Goal: Book appointment/travel/reservation

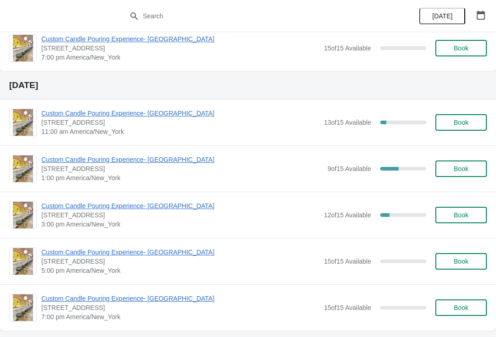
scroll to position [265, 0]
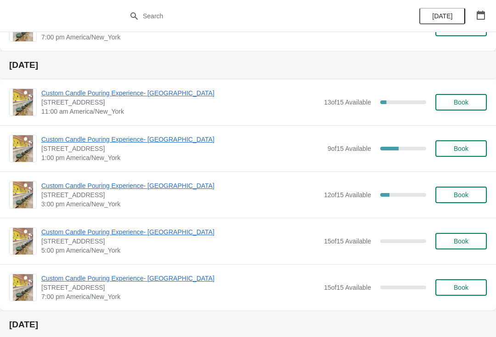
click at [177, 137] on span "Custom Candle Pouring Experience- [GEOGRAPHIC_DATA]" at bounding box center [181, 139] width 281 height 9
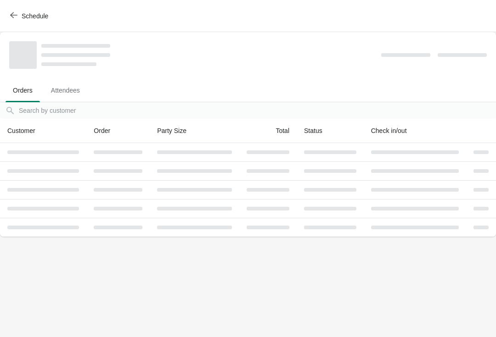
scroll to position [0, 0]
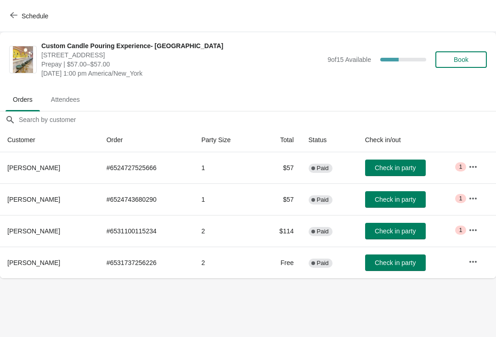
click at [467, 64] on button "Book" at bounding box center [460, 59] width 51 height 17
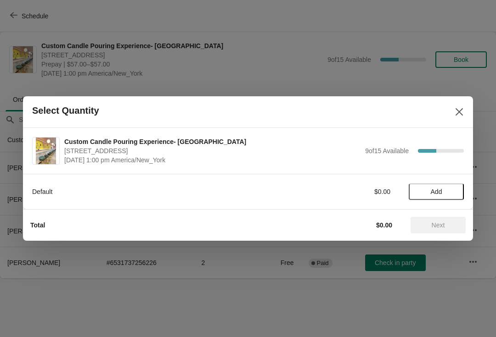
click at [451, 197] on button "Add" at bounding box center [436, 192] width 55 height 17
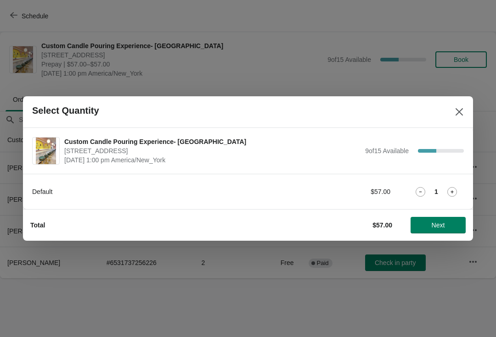
click at [454, 193] on icon at bounding box center [452, 192] width 10 height 10
click at [443, 228] on span "Next" at bounding box center [437, 225] width 13 height 7
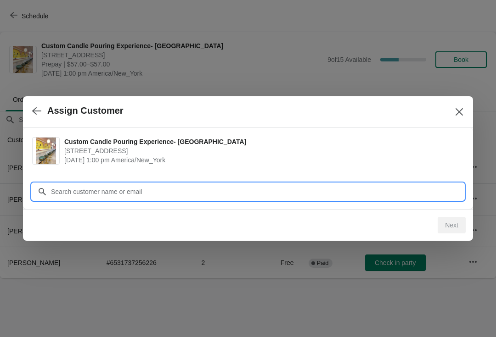
click at [173, 189] on input "Customer" at bounding box center [256, 192] width 413 height 17
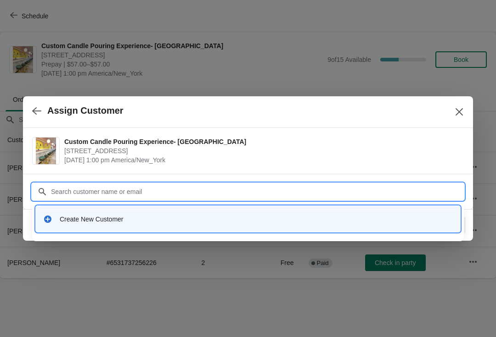
click at [183, 215] on div "Create New Customer" at bounding box center [256, 219] width 393 height 9
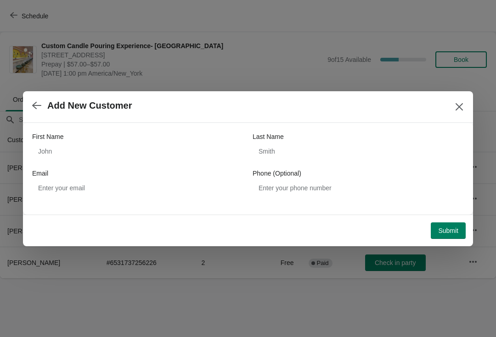
click at [144, 141] on div "First Name" at bounding box center [137, 136] width 211 height 9
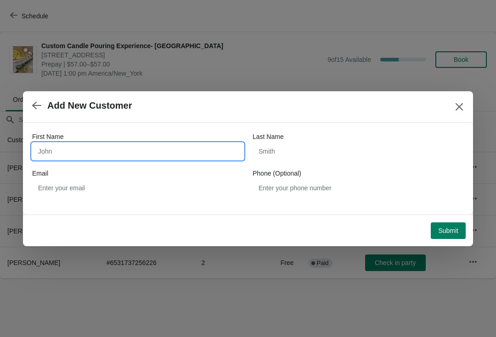
click at [181, 151] on input "First Name" at bounding box center [137, 151] width 211 height 17
type input "[PERSON_NAME]"
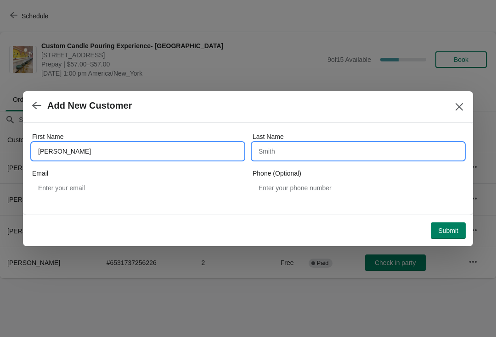
click at [341, 148] on input "Last Name" at bounding box center [357, 151] width 211 height 17
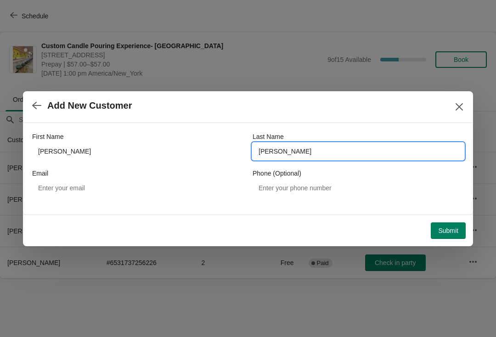
type input "[PERSON_NAME]"
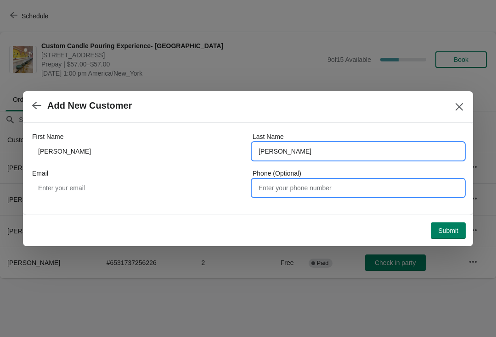
click at [387, 180] on input "Phone (Optional)" at bounding box center [357, 188] width 211 height 17
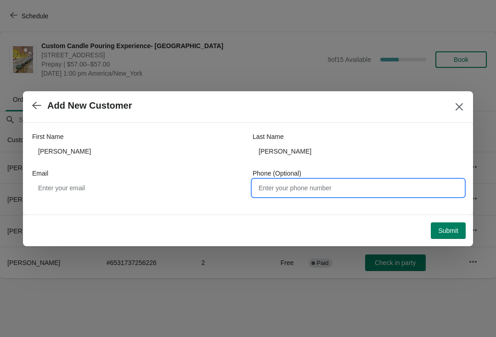
click at [331, 180] on input "Phone (Optional)" at bounding box center [357, 188] width 211 height 17
click at [284, 190] on input "Phone (Optional)" at bounding box center [357, 188] width 211 height 17
click at [268, 183] on input "Phone (Optional)" at bounding box center [357, 188] width 211 height 17
click at [271, 190] on input "Phone (Optional)" at bounding box center [357, 188] width 211 height 17
paste input "9735082572"
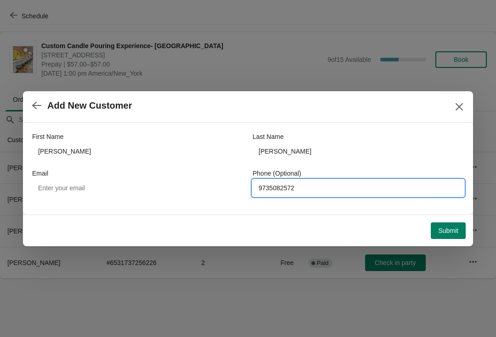
type input "9735082572"
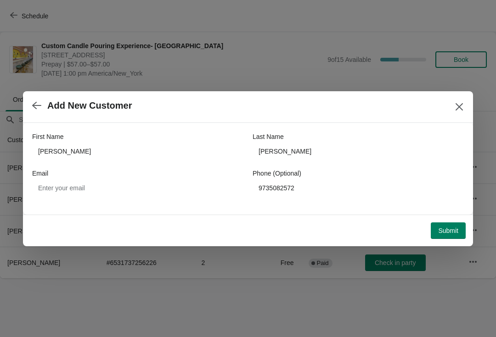
click at [444, 231] on span "Submit" at bounding box center [448, 230] width 20 height 7
click at [463, 106] on icon "Close" at bounding box center [458, 106] width 9 height 9
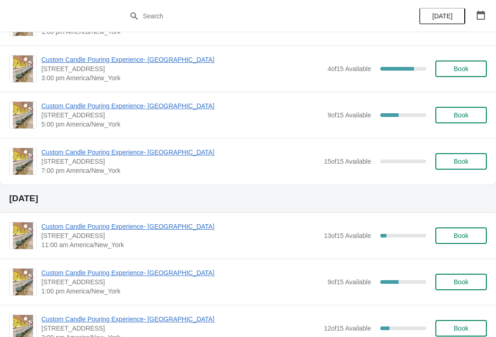
scroll to position [177, 0]
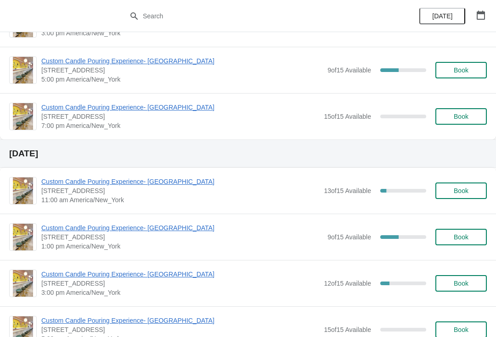
click at [157, 225] on span "Custom Candle Pouring Experience- [GEOGRAPHIC_DATA]" at bounding box center [181, 228] width 281 height 9
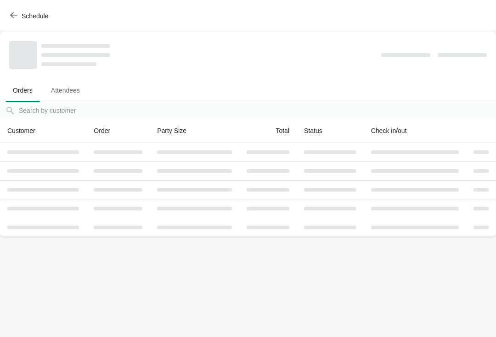
scroll to position [0, 0]
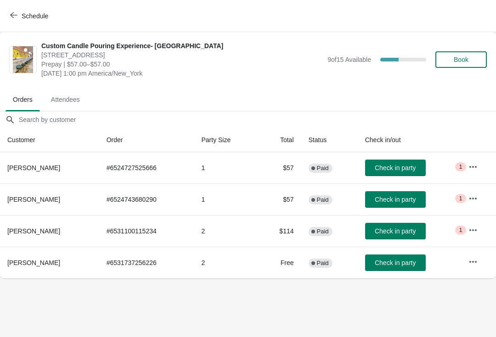
click at [477, 66] on button "Book" at bounding box center [460, 59] width 51 height 17
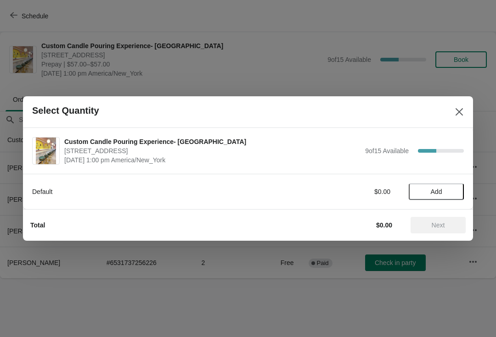
click at [454, 195] on span "Add" at bounding box center [436, 191] width 39 height 7
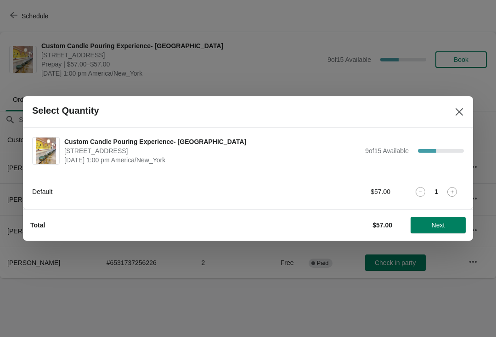
click at [449, 196] on icon at bounding box center [452, 192] width 10 height 10
click at [440, 229] on button "Next" at bounding box center [437, 225] width 55 height 17
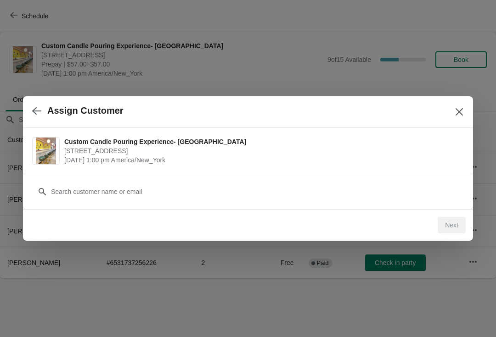
click at [356, 178] on div "Customer" at bounding box center [247, 187] width 431 height 26
click at [311, 178] on div "Customer" at bounding box center [247, 187] width 431 height 26
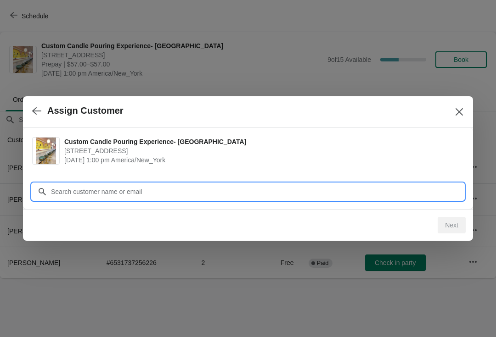
click at [309, 194] on input "Customer" at bounding box center [256, 192] width 413 height 17
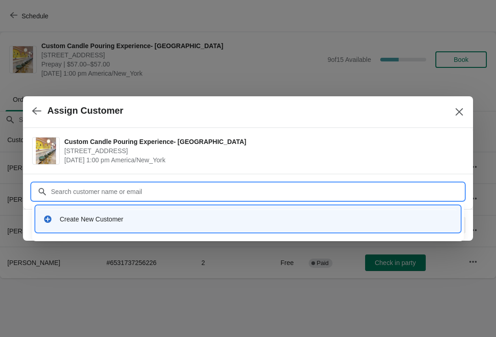
type input "H"
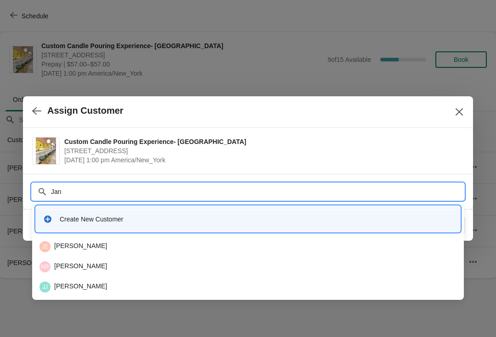
type input "[PERSON_NAME]"
click at [379, 218] on div "Create New Customer" at bounding box center [256, 219] width 393 height 9
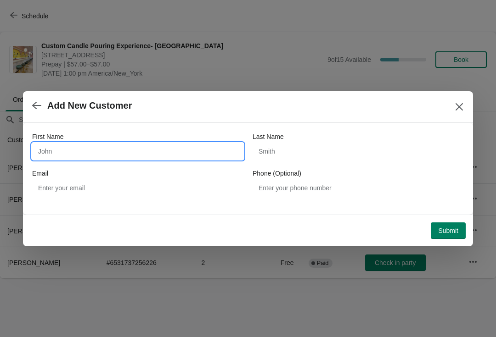
click at [159, 152] on input "First Name" at bounding box center [137, 151] width 211 height 17
type input "[PERSON_NAME]"
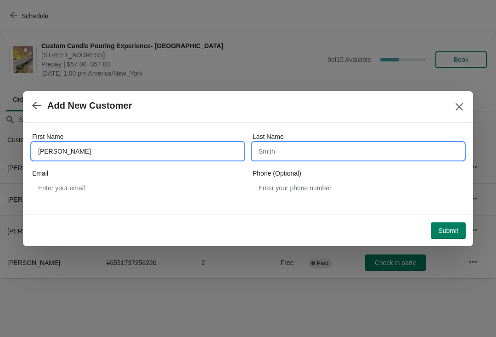
click at [349, 158] on input "Last Name" at bounding box center [357, 151] width 211 height 17
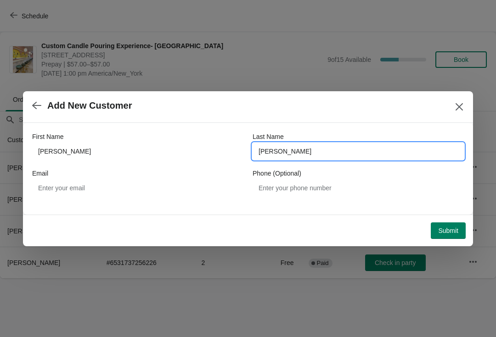
type input "[PERSON_NAME]"
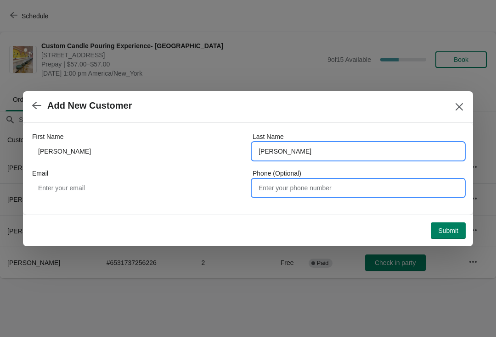
click at [415, 182] on input "Phone (Optional)" at bounding box center [357, 188] width 211 height 17
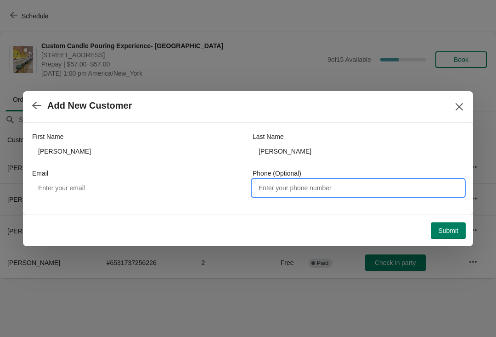
click at [397, 187] on input "Phone (Optional)" at bounding box center [357, 188] width 211 height 17
paste input "9735082572"
type input "9735082572"
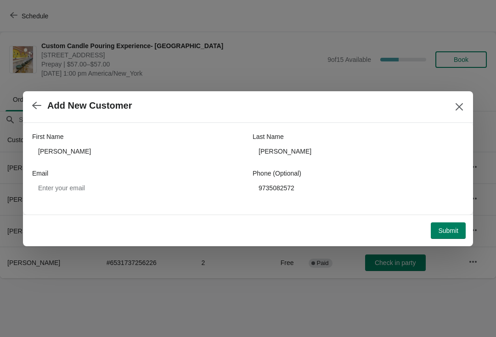
click at [441, 236] on button "Submit" at bounding box center [448, 231] width 35 height 17
